Goal: Task Accomplishment & Management: Use online tool/utility

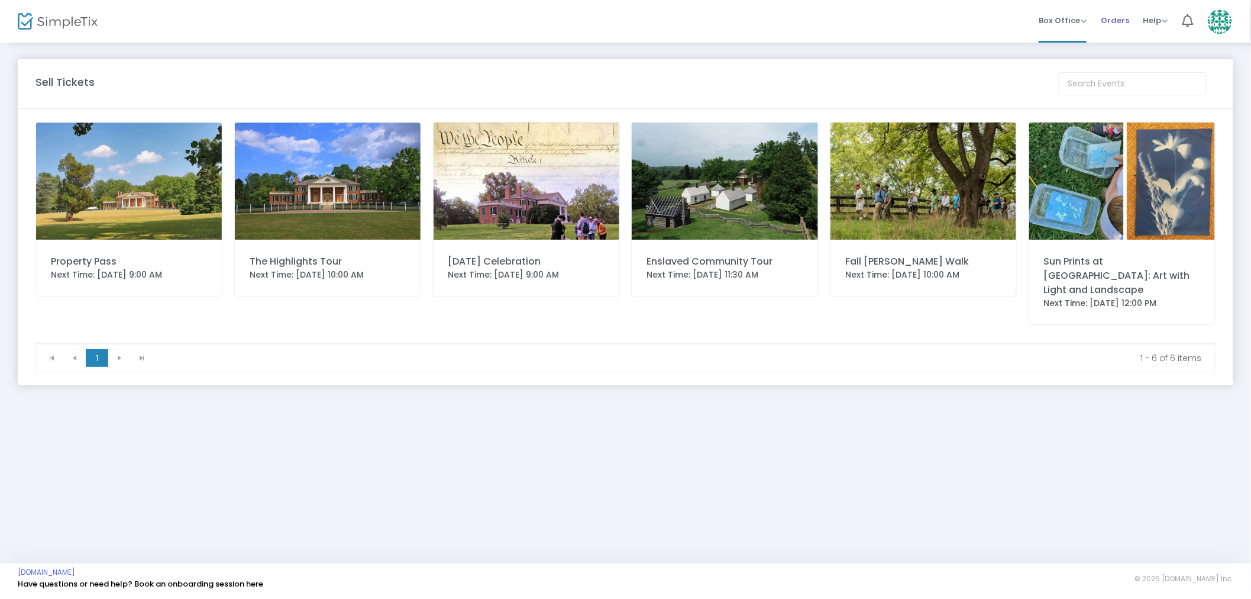
click at [1105, 17] on span "Orders" at bounding box center [1115, 20] width 28 height 30
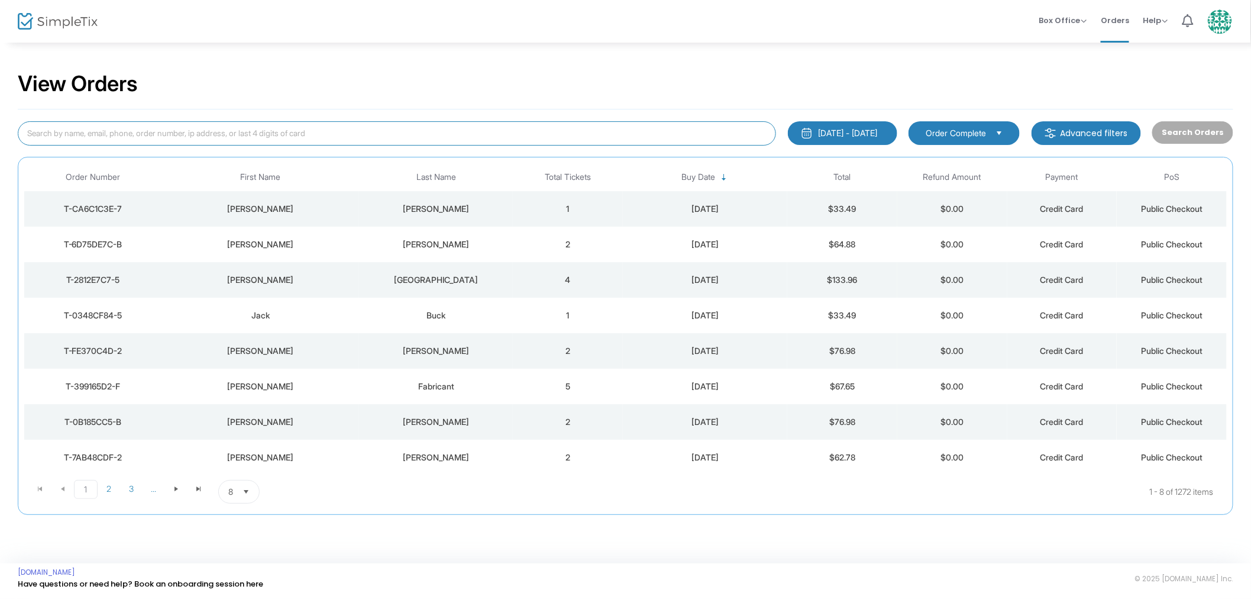
click at [433, 126] on input at bounding box center [397, 133] width 759 height 24
